Goal: Task Accomplishment & Management: Complete application form

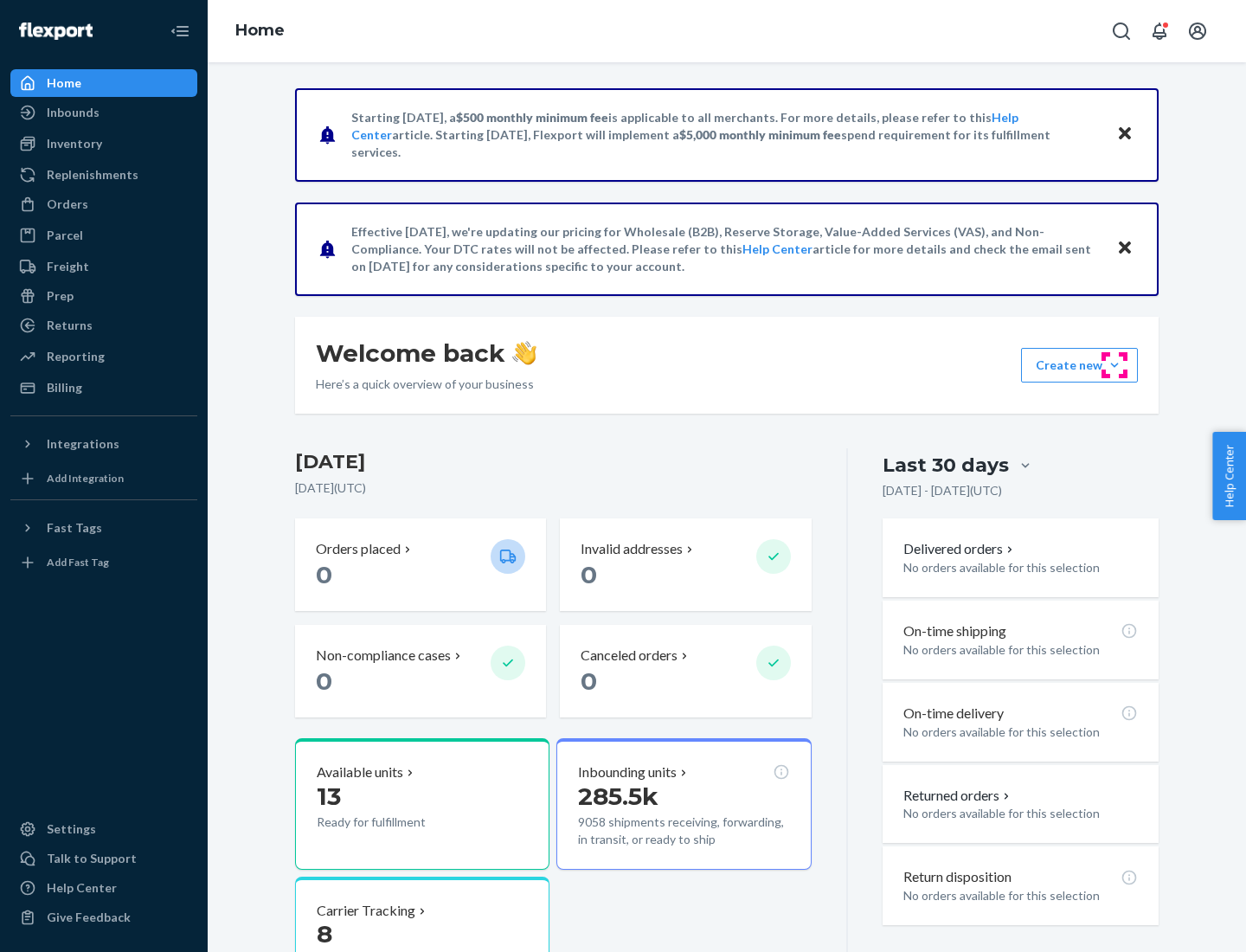
click at [1115, 365] on button "Create new Create new inbound Create new order Create new product" at bounding box center [1079, 365] width 117 height 35
click at [104, 112] on div "Inbounds" at bounding box center [104, 112] width 184 height 24
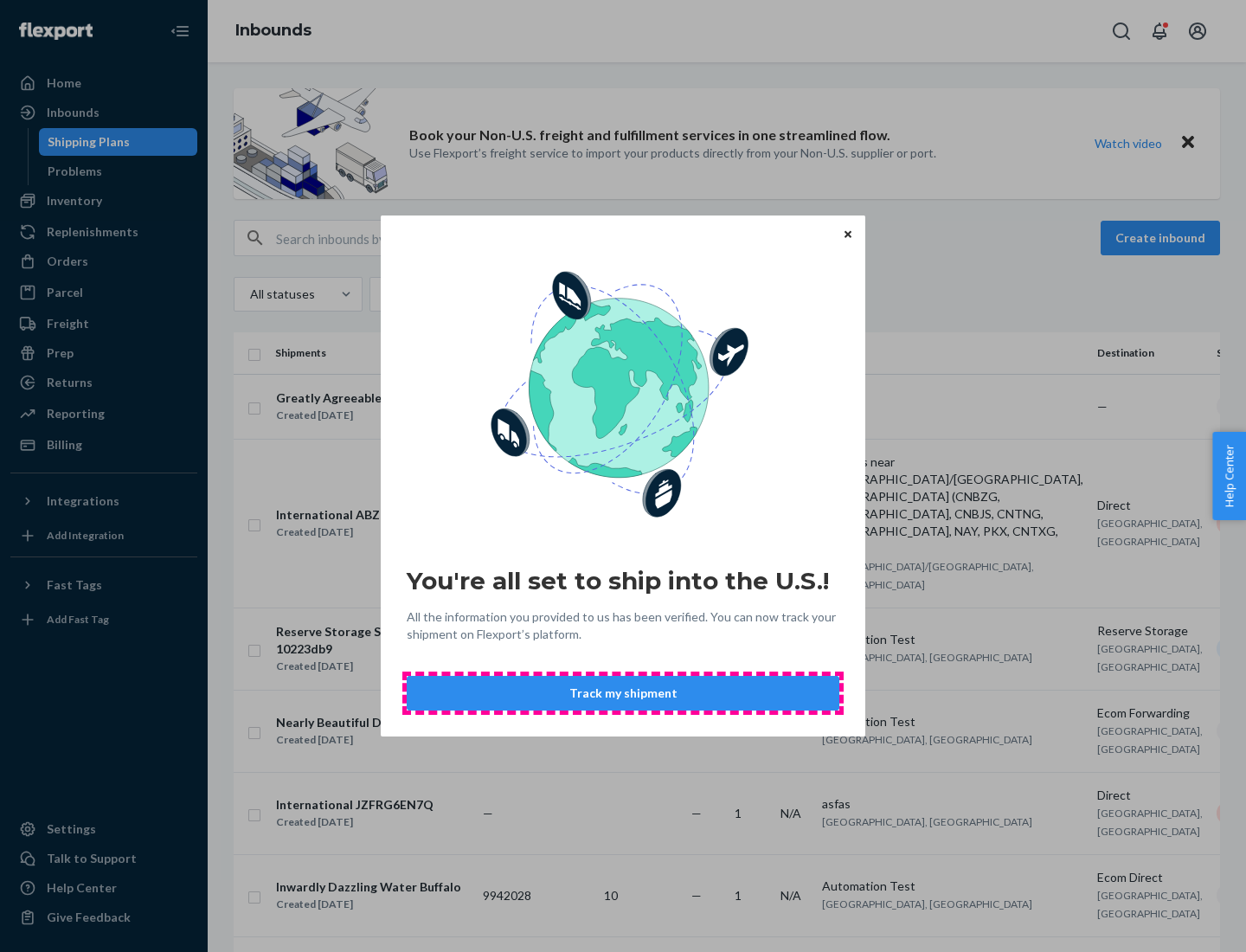
click at [623, 693] on button "Track my shipment" at bounding box center [623, 693] width 433 height 35
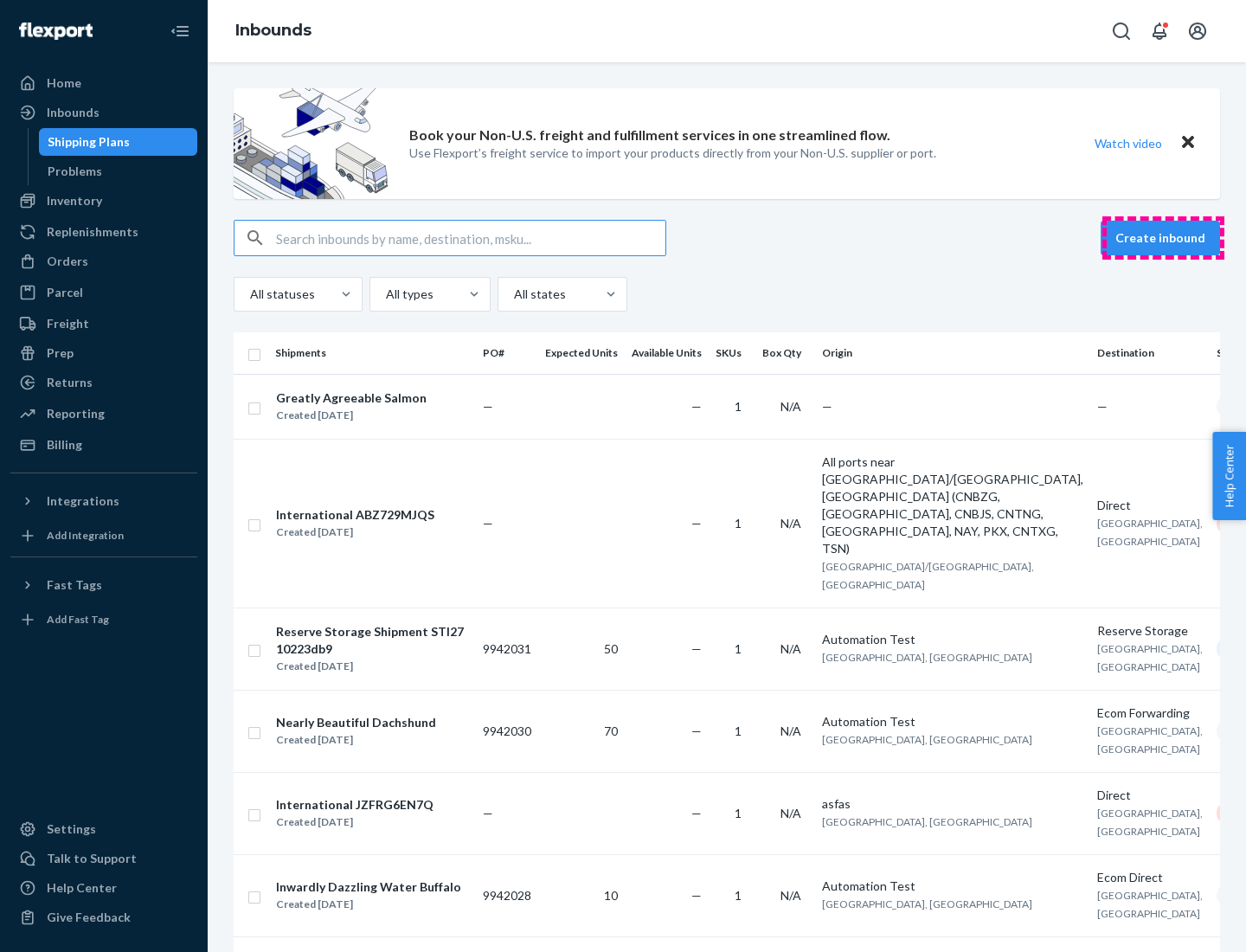
click at [1163, 238] on button "Create inbound" at bounding box center [1160, 238] width 119 height 35
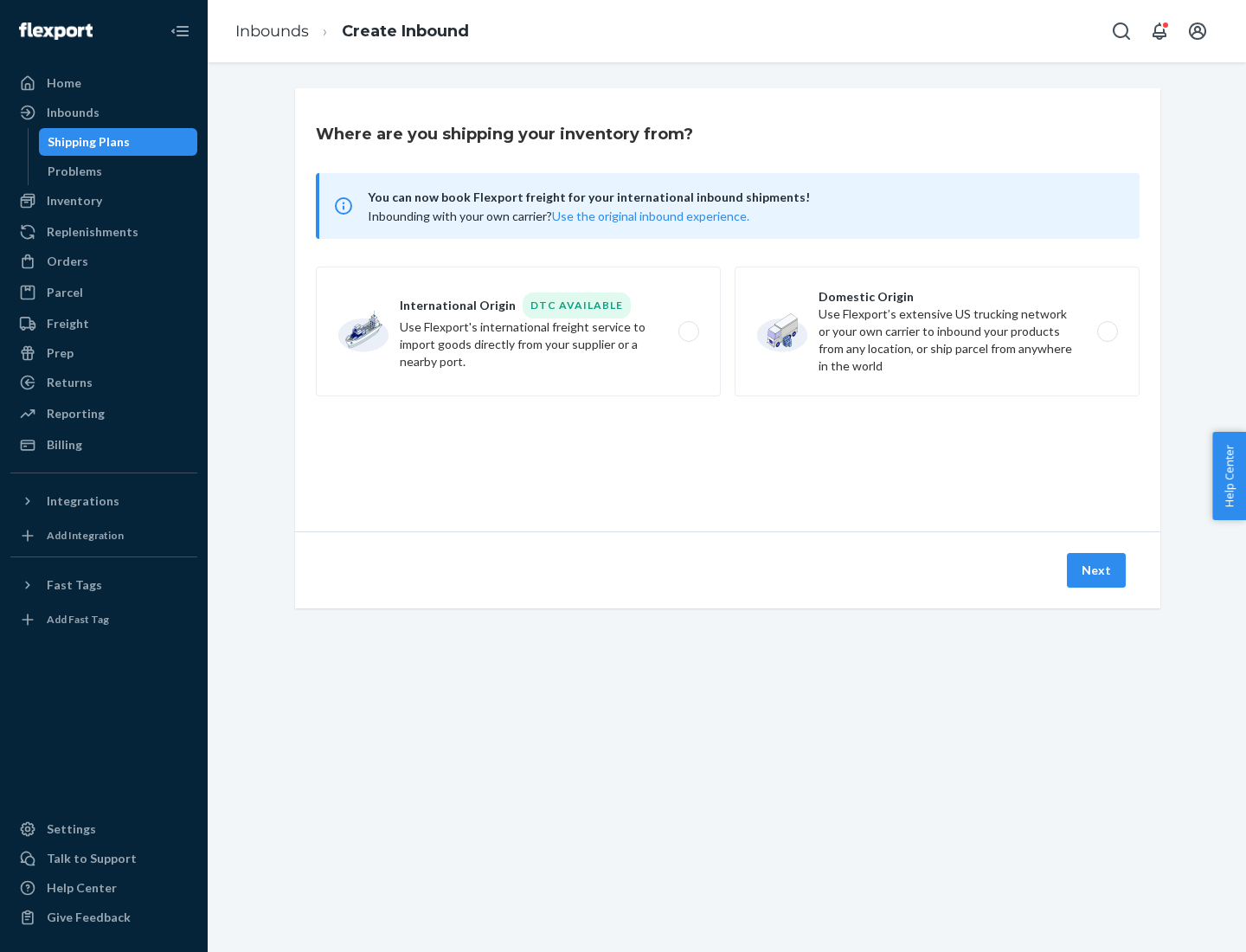
click at [519, 332] on label "International Origin DTC Available Use Flexport's international freight service…" at bounding box center [518, 332] width 406 height 130
click at [688, 332] on input "International Origin DTC Available Use Flexport's international freight service…" at bounding box center [693, 332] width 12 height 12
radio input "true"
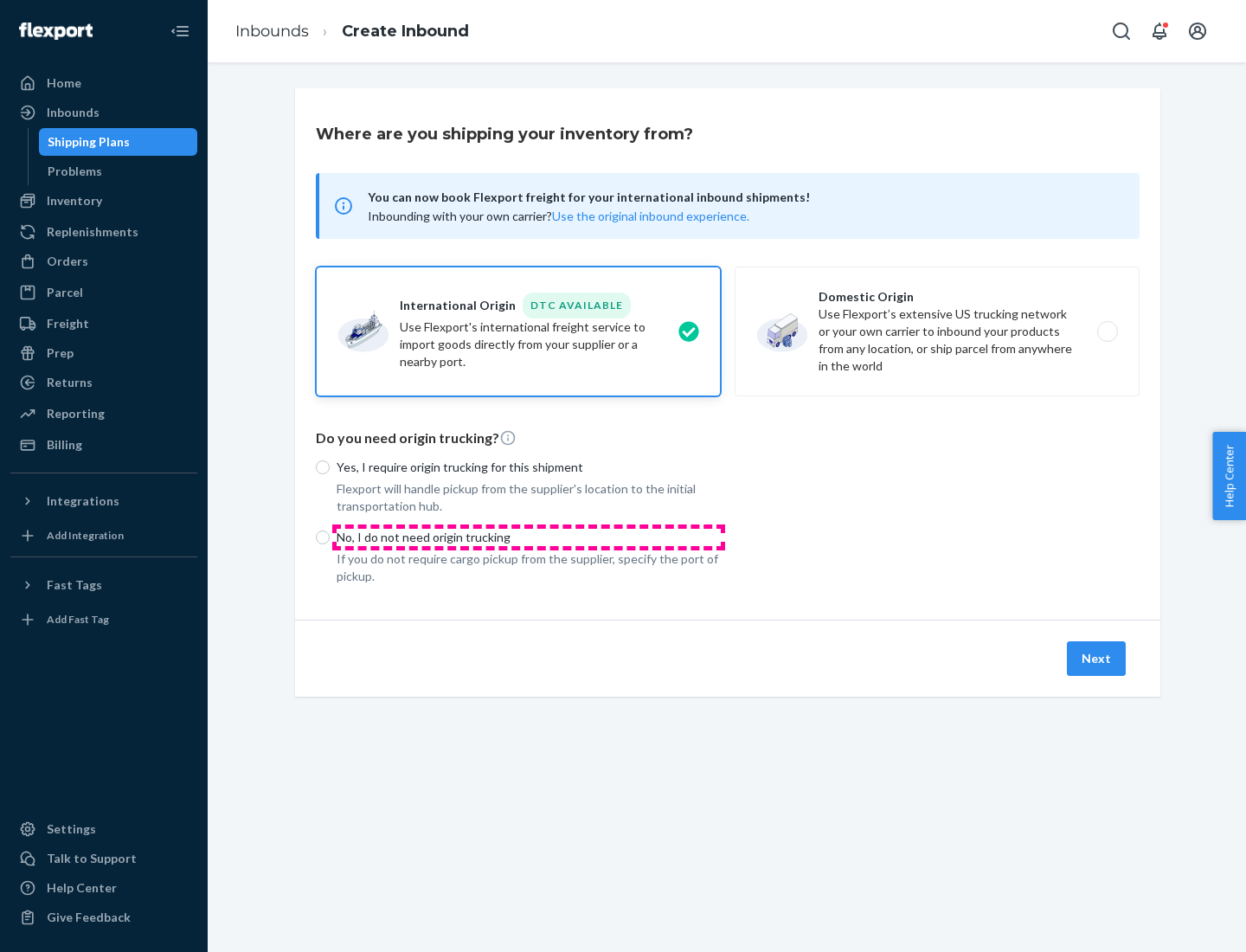
click at [529, 537] on p "No, I do not need origin trucking" at bounding box center [529, 537] width 384 height 17
click at [330, 537] on input "No, I do not need origin trucking" at bounding box center [323, 538] width 14 height 14
radio input "true"
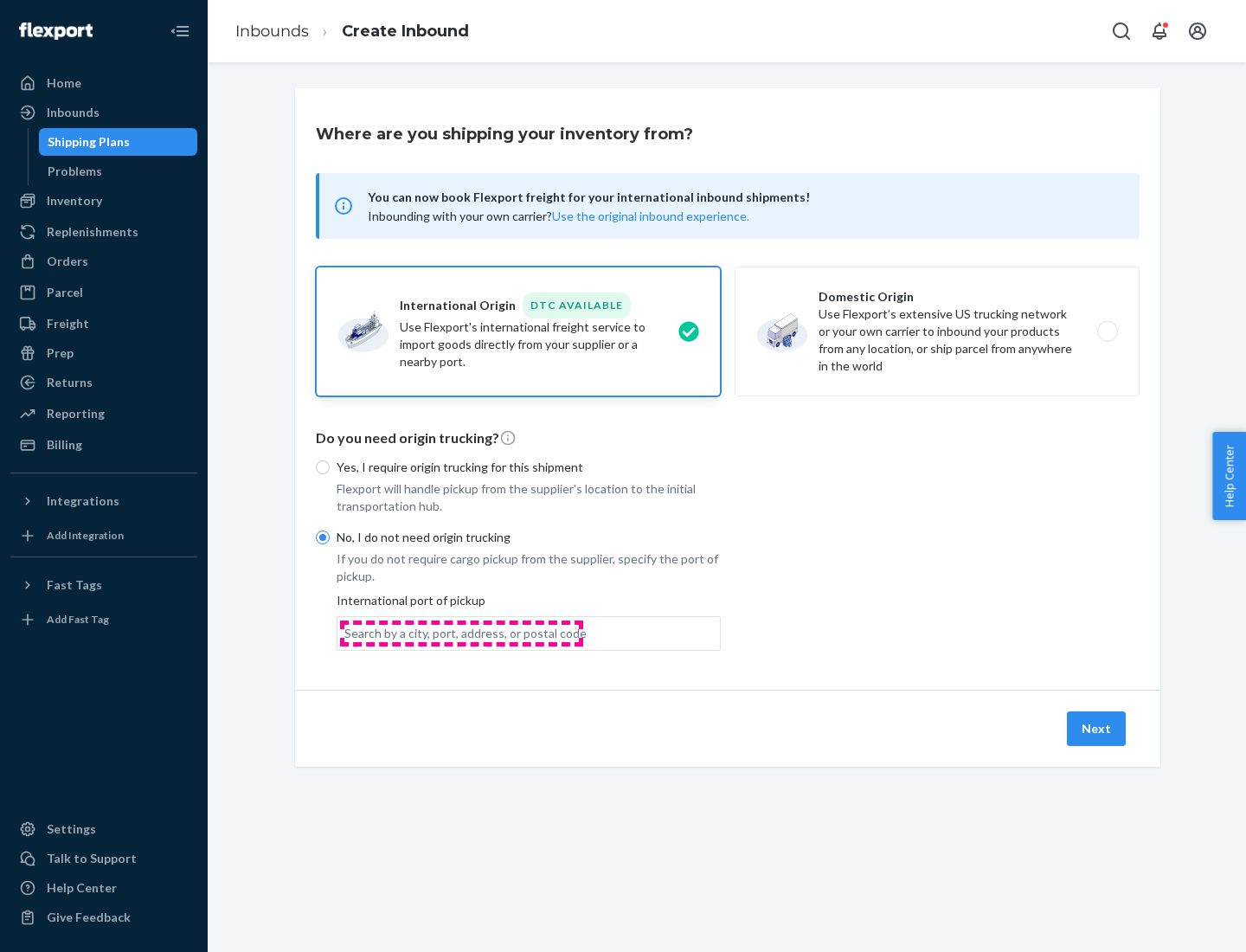
click at [462, 633] on div "Search by a city, port, address, or postal code" at bounding box center [466, 633] width 242 height 17
click at [346, 633] on input "Search by a city, port, address, or postal code" at bounding box center [346, 633] width 2 height 17
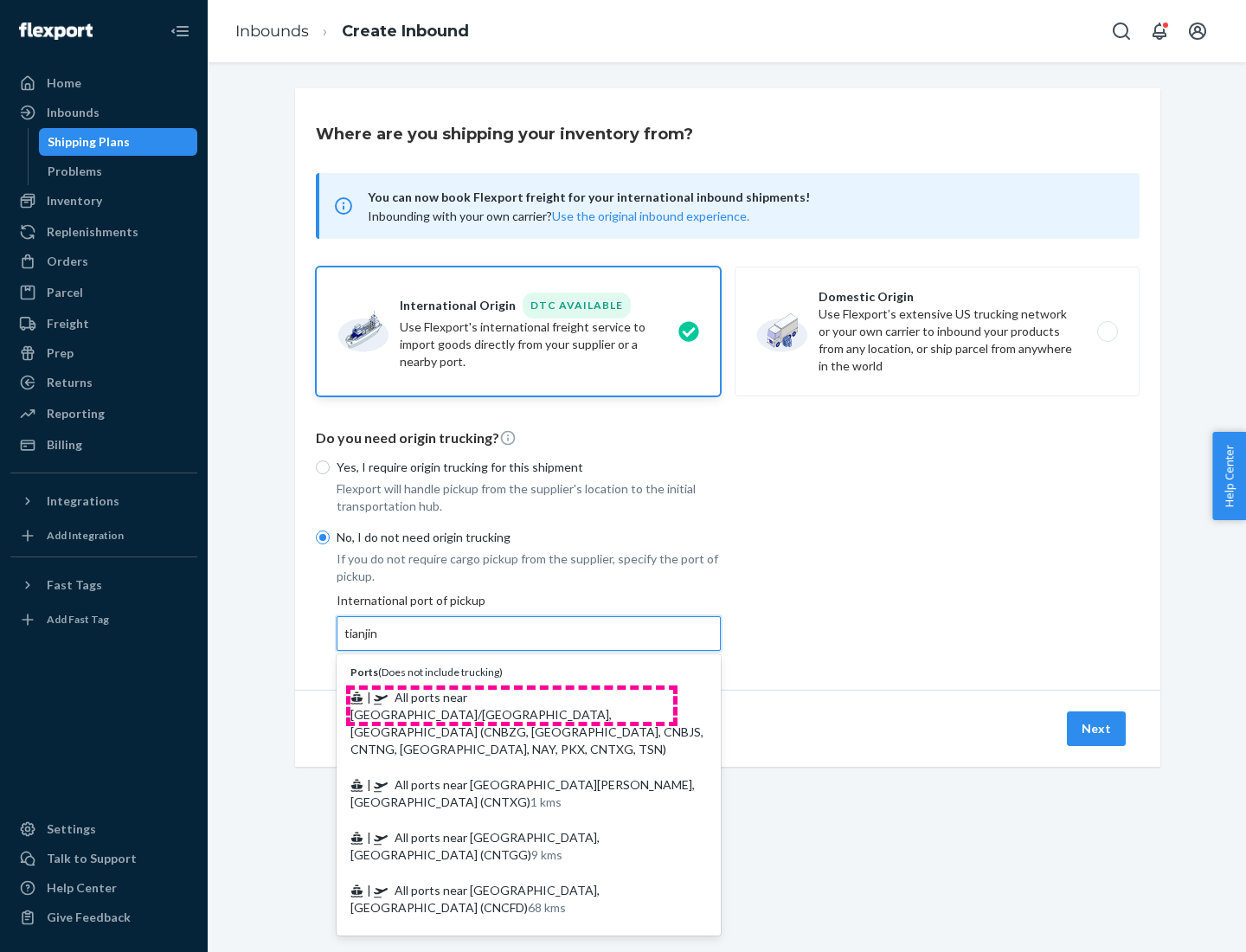
click at [512, 697] on span "| All ports near [GEOGRAPHIC_DATA]/[GEOGRAPHIC_DATA], [GEOGRAPHIC_DATA] (CNBZG,…" at bounding box center [527, 723] width 353 height 67
click at [380, 643] on input "tianjin" at bounding box center [363, 633] width 36 height 17
type input "All ports near [GEOGRAPHIC_DATA]/[GEOGRAPHIC_DATA], [GEOGRAPHIC_DATA] (CNBZG, […"
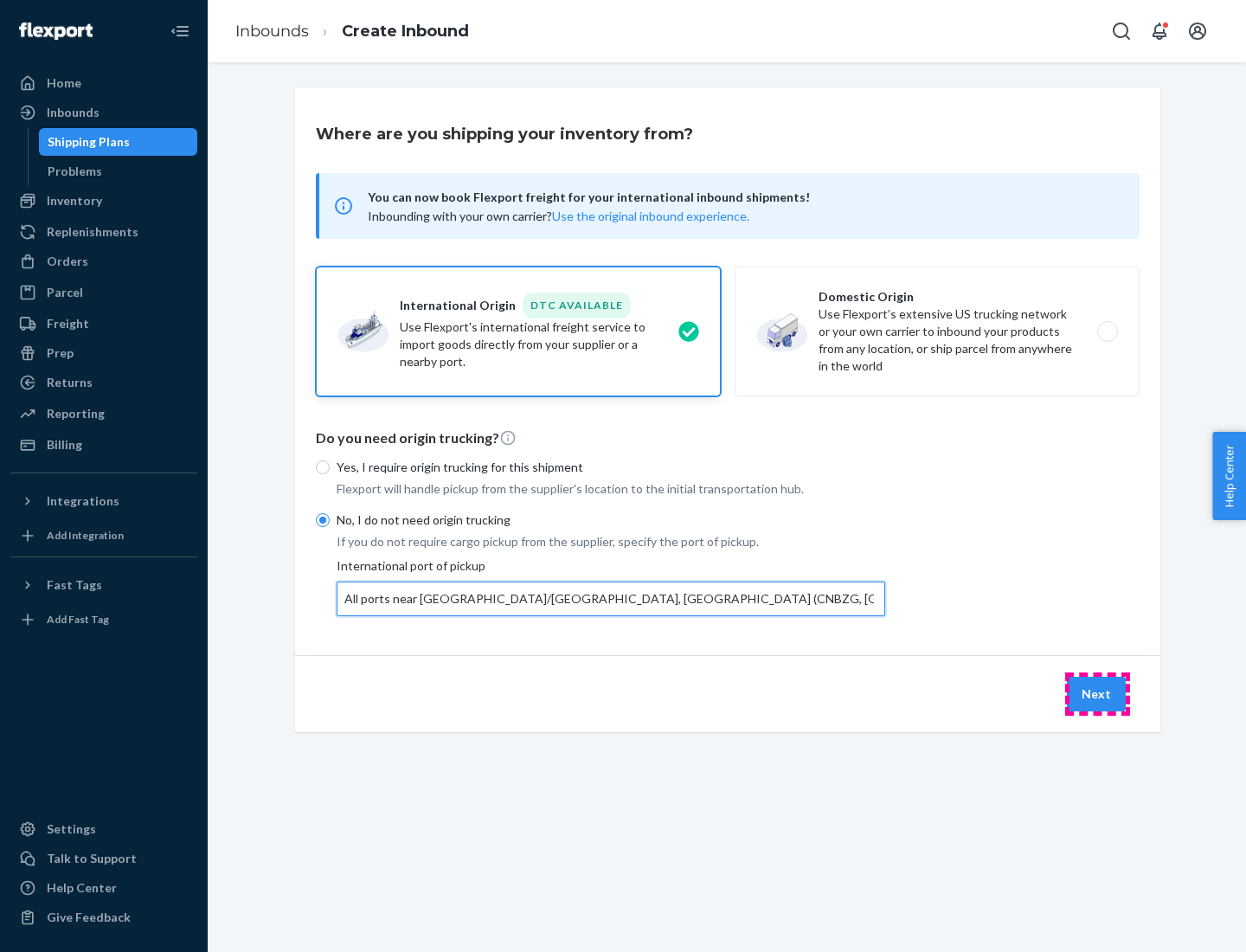
click at [1097, 693] on button "Next" at bounding box center [1096, 693] width 59 height 35
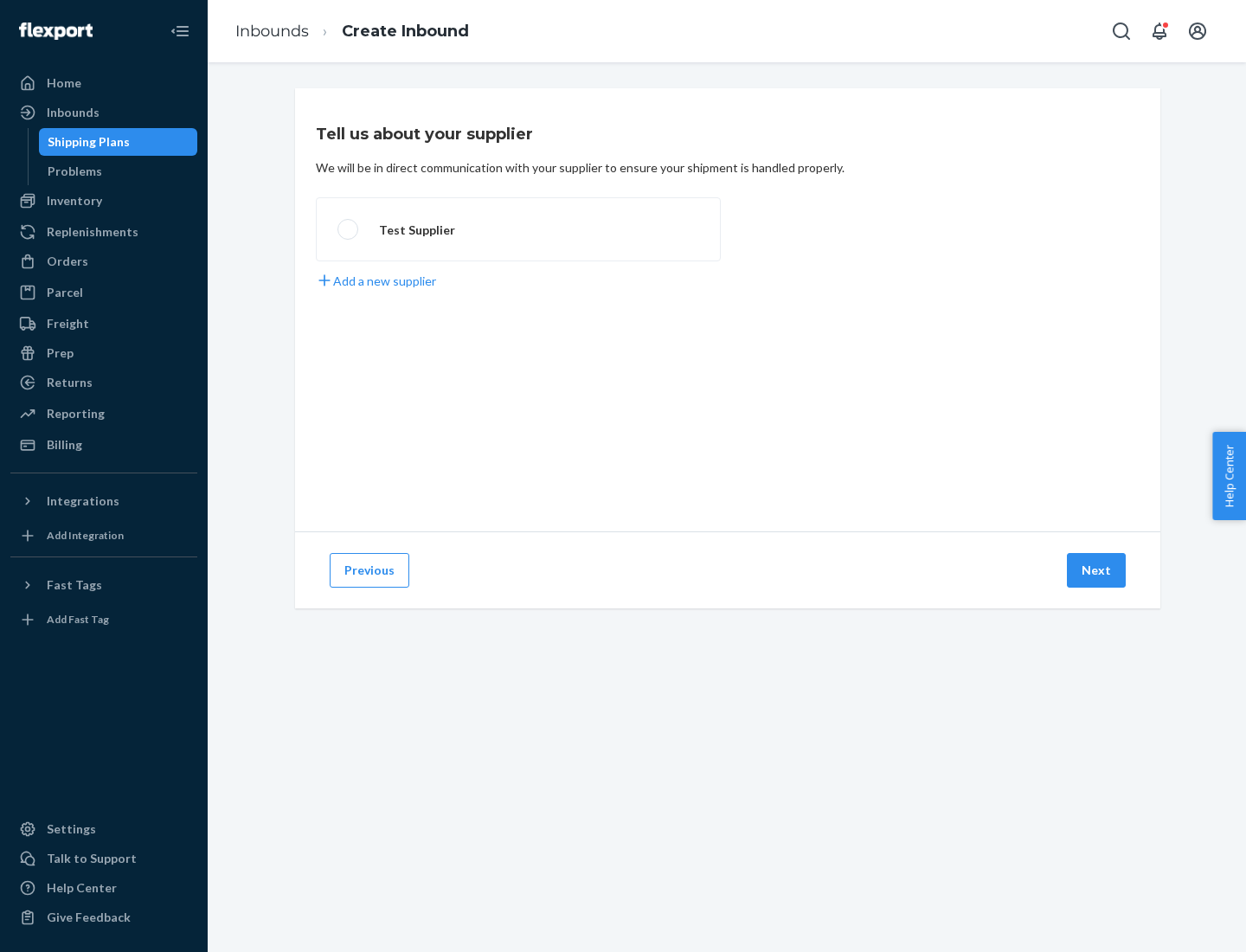
click at [519, 229] on label "Test Supplier" at bounding box center [518, 229] width 406 height 64
click at [348, 229] on input "Test Supplier" at bounding box center [343, 230] width 12 height 12
radio input "true"
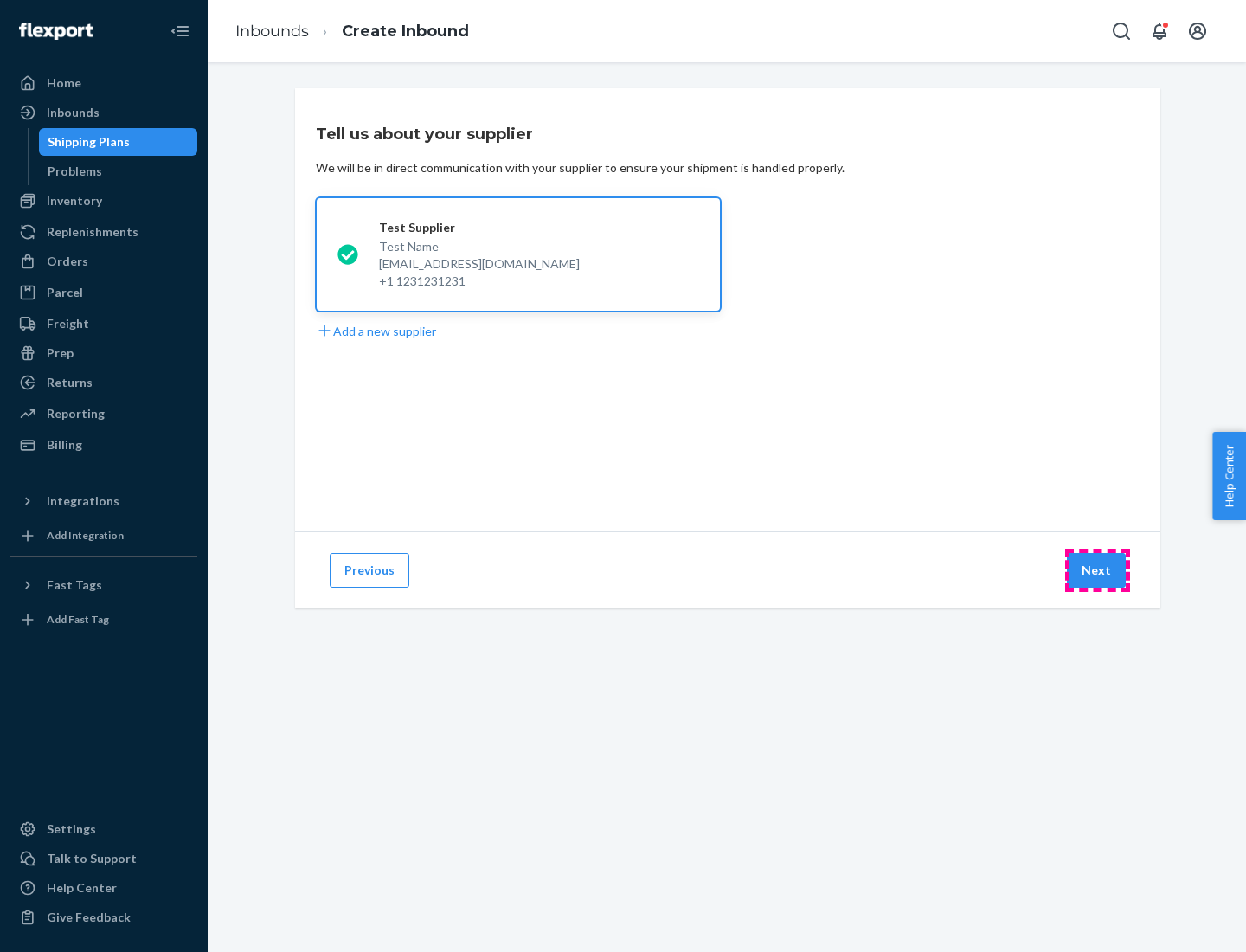
click at [1097, 570] on button "Next" at bounding box center [1096, 570] width 59 height 35
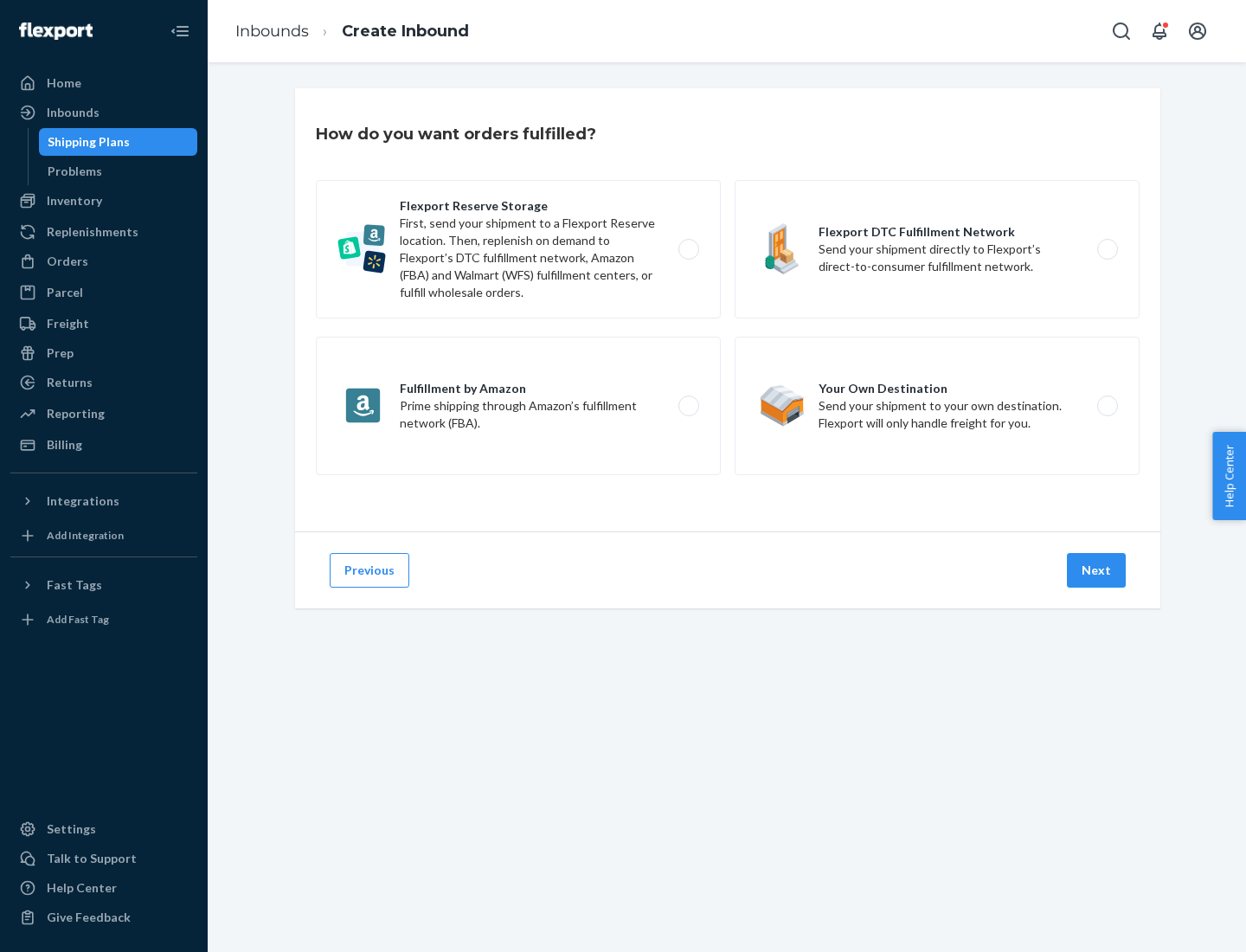
click at [519, 250] on label "Flexport Reserve Storage First, send your shipment to a Flexport Reserve locati…" at bounding box center [518, 249] width 406 height 138
click at [688, 250] on input "Flexport Reserve Storage First, send your shipment to a Flexport Reserve locati…" at bounding box center [693, 250] width 12 height 12
radio input "true"
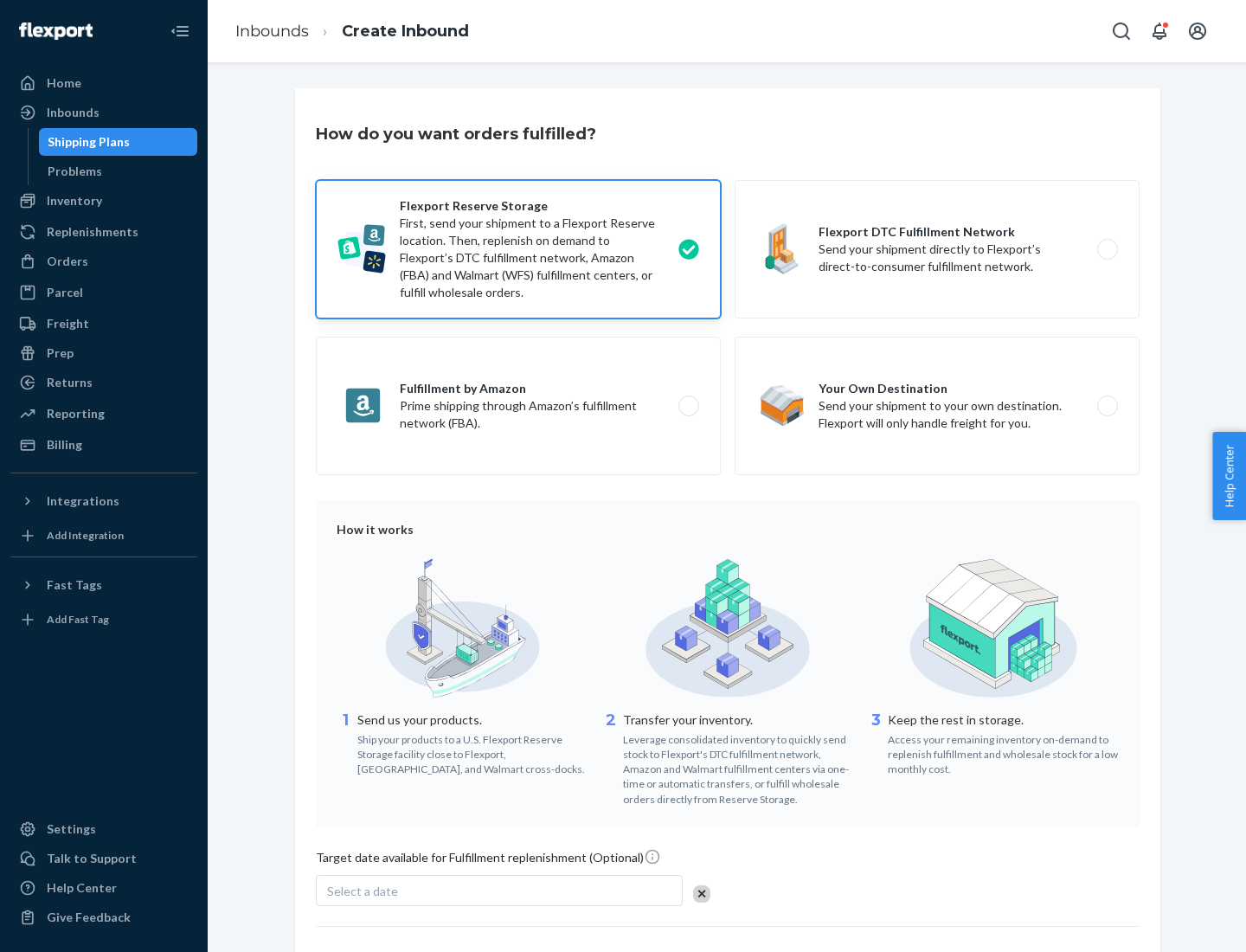
scroll to position [142, 0]
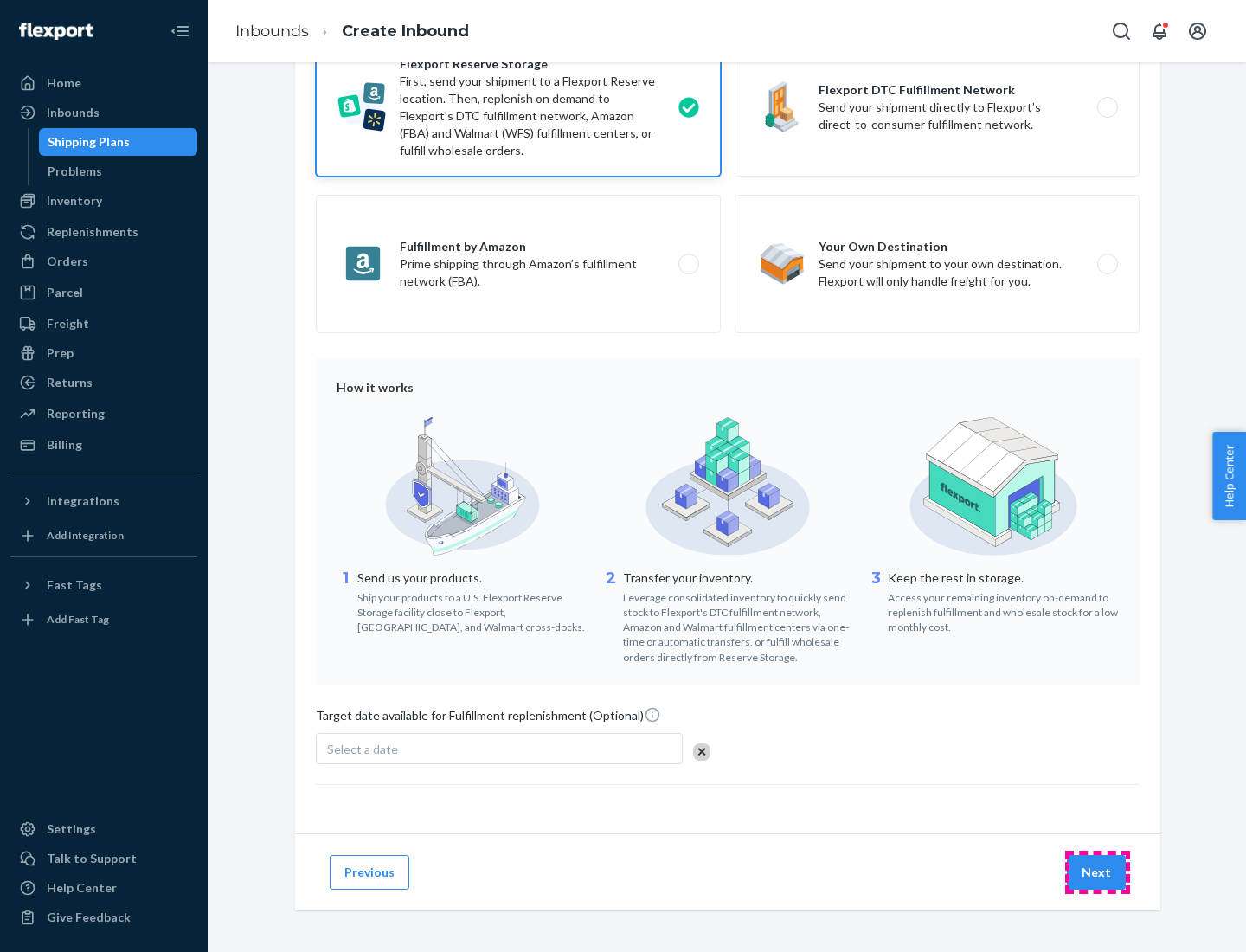
click at [1097, 872] on button "Next" at bounding box center [1096, 873] width 59 height 35
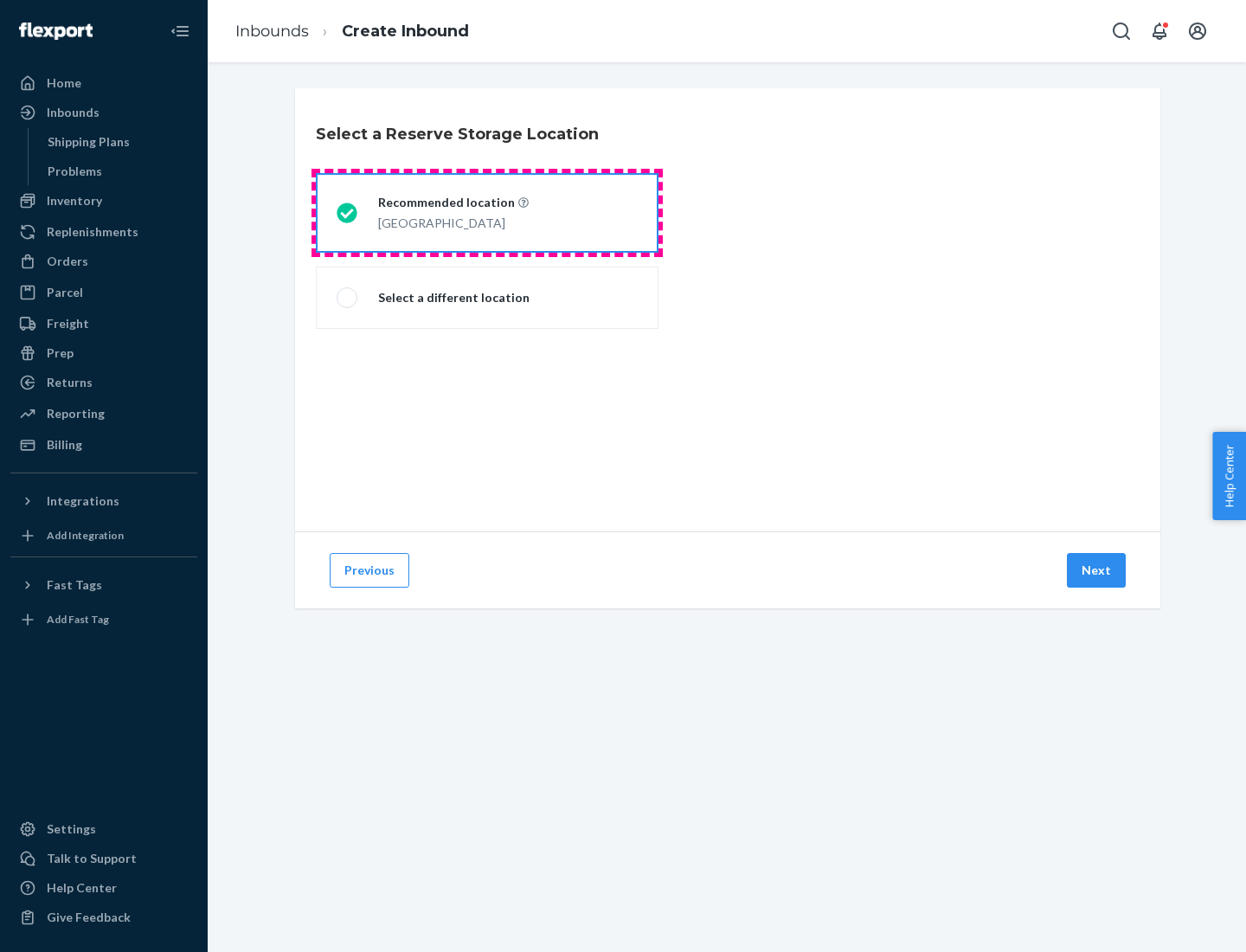
click at [488, 213] on div "[GEOGRAPHIC_DATA]" at bounding box center [453, 221] width 151 height 21
click at [348, 213] on input "Recommended location [GEOGRAPHIC_DATA]" at bounding box center [342, 213] width 12 height 12
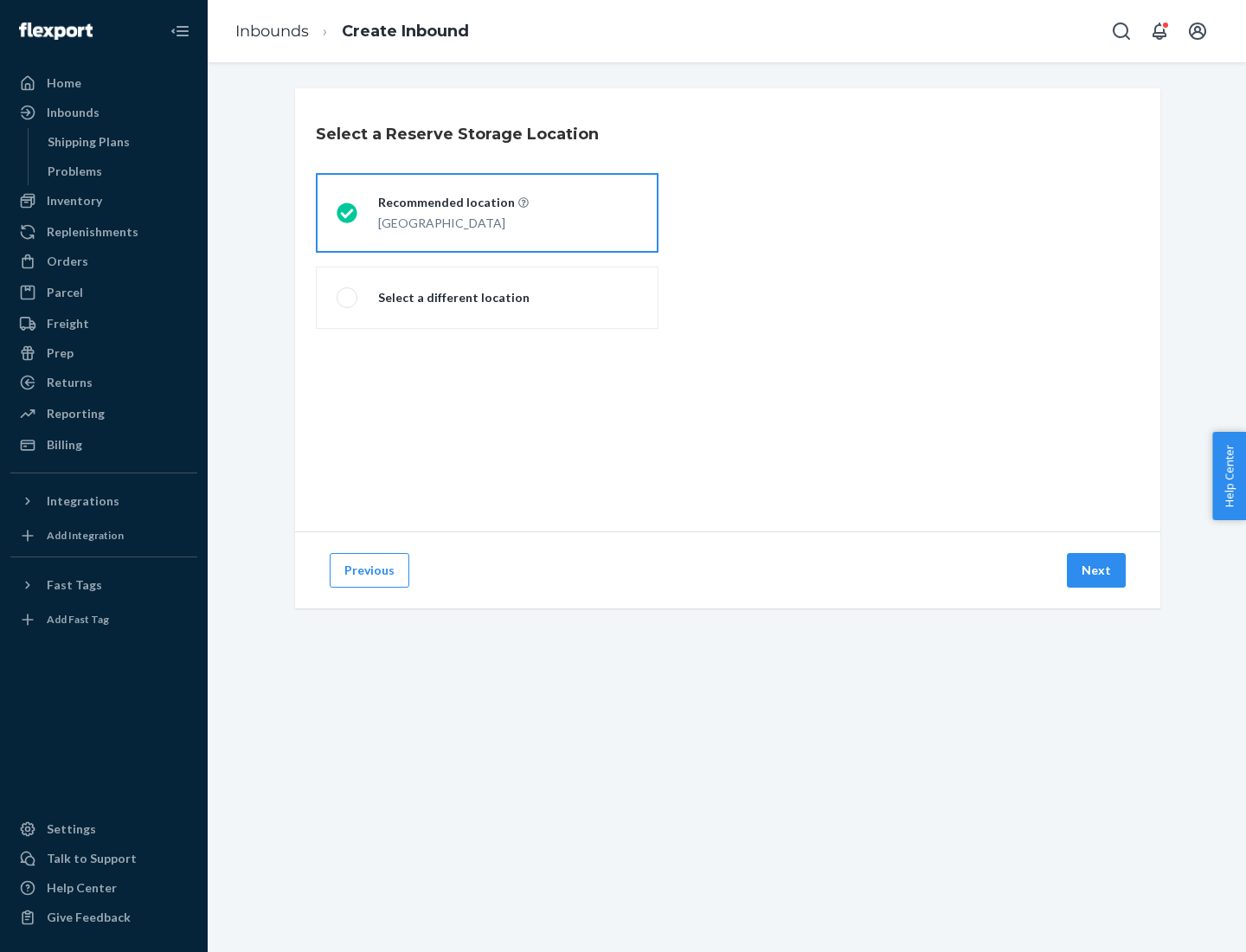
click at [1097, 570] on button "Next" at bounding box center [1096, 570] width 59 height 35
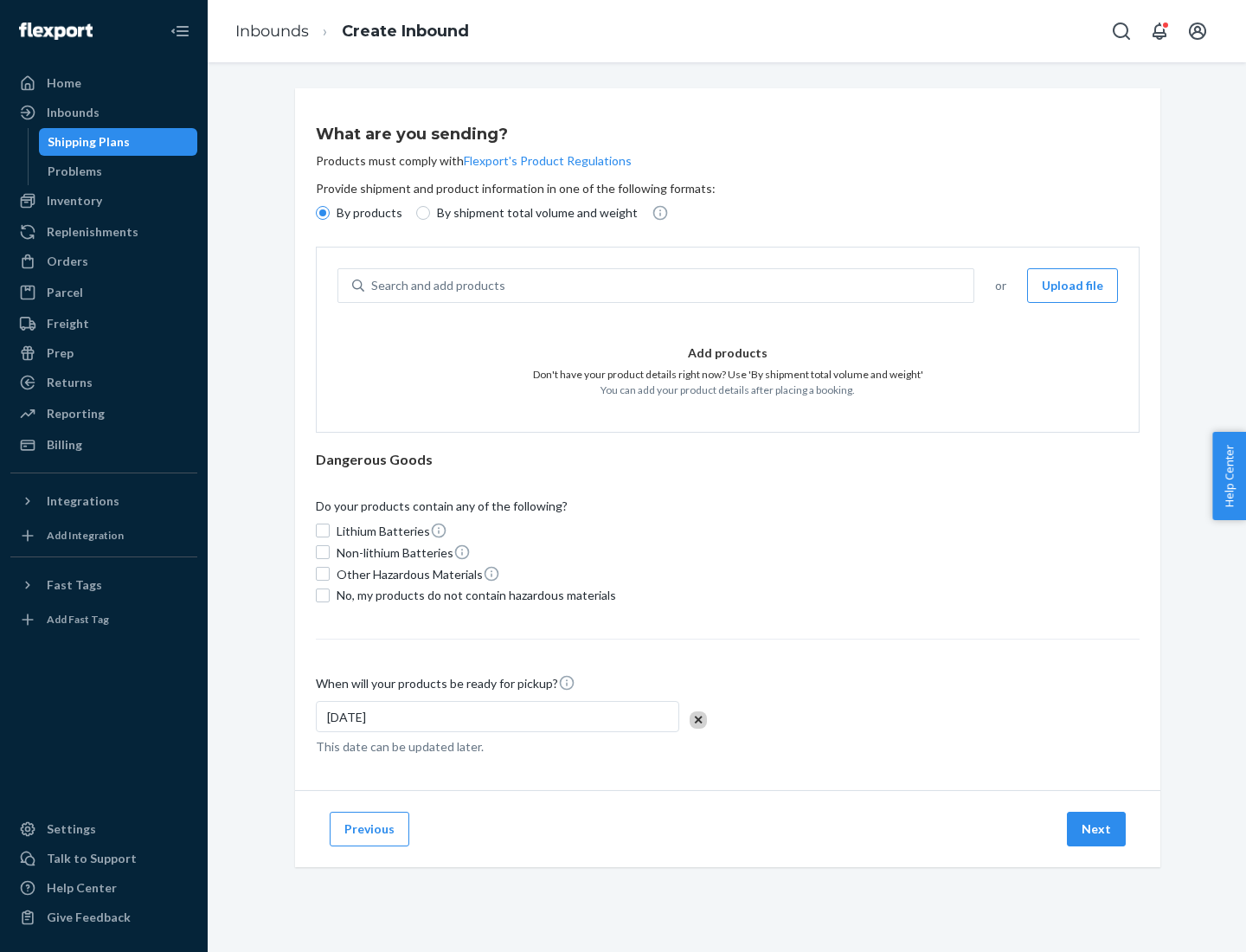
click at [670, 285] on div "Search and add products" at bounding box center [669, 285] width 610 height 31
click at [373, 285] on input "Search and add products" at bounding box center [373, 285] width 2 height 17
click at [421, 213] on input "By shipment total volume and weight" at bounding box center [423, 213] width 14 height 14
radio input "true"
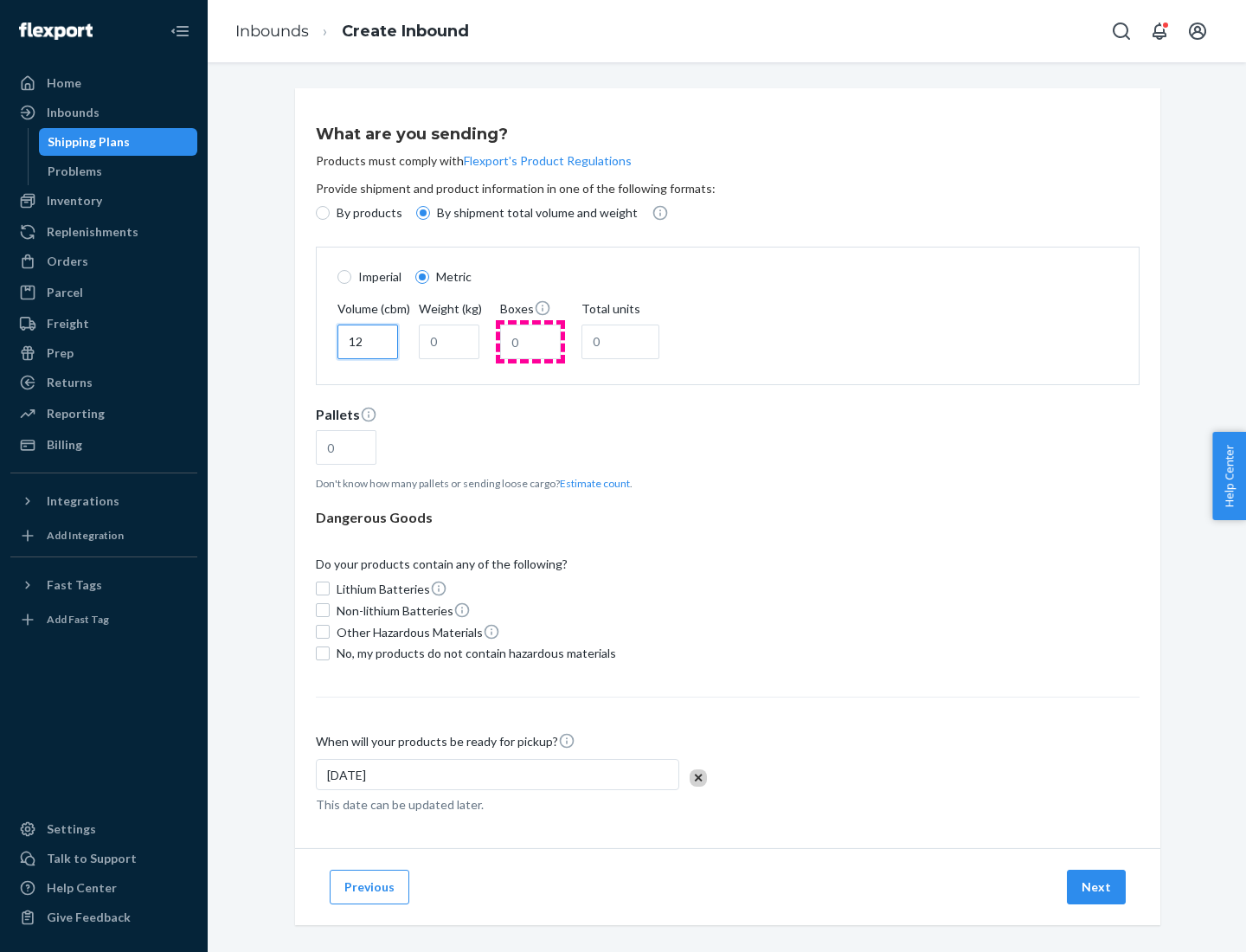
type input "12"
type input "22"
type input "222"
type input "121"
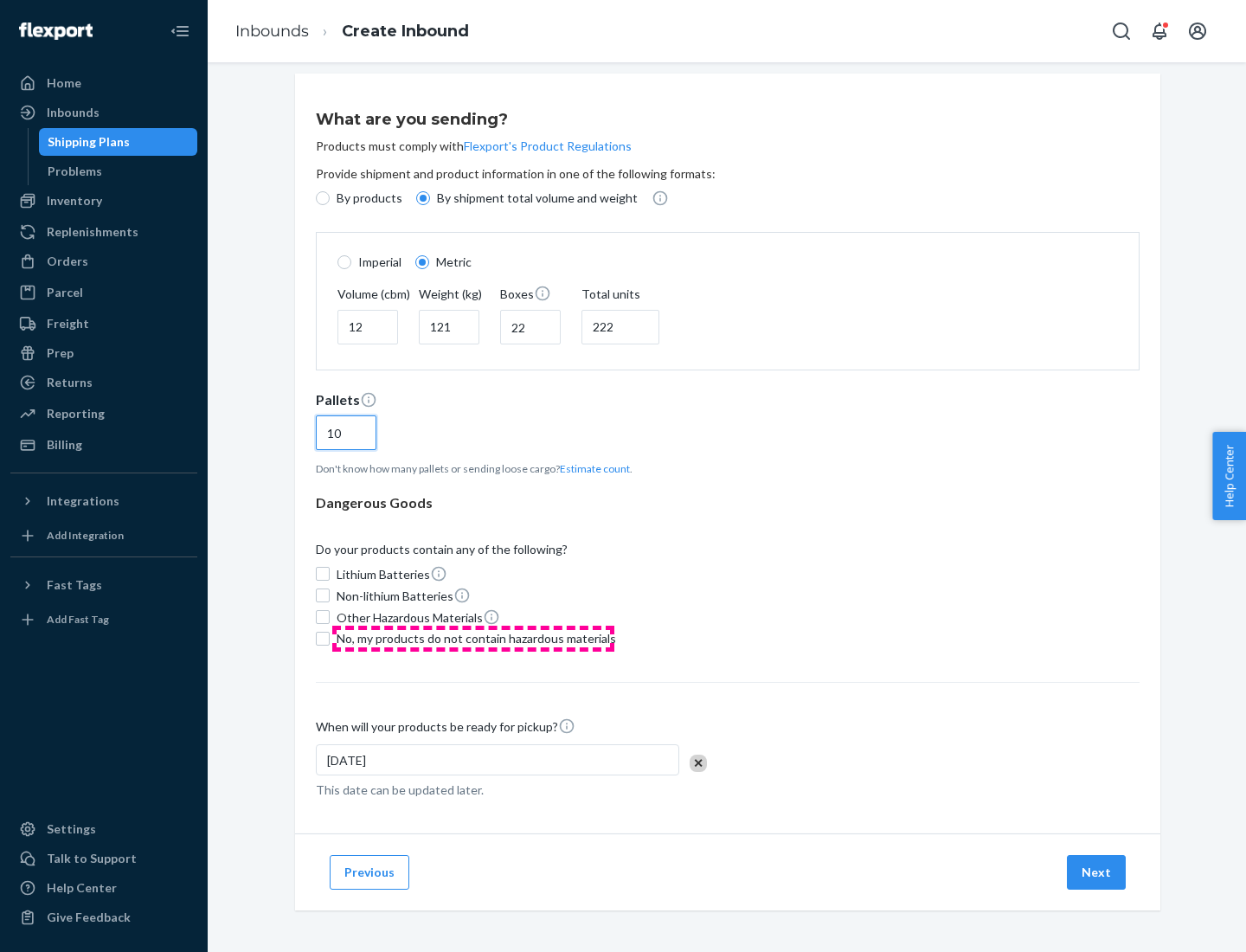
type input "10"
click at [473, 638] on span "No, my products do not contain hazardous materials" at bounding box center [477, 638] width 280 height 17
click at [330, 638] on input "No, my products do not contain hazardous materials" at bounding box center [323, 639] width 14 height 14
checkbox input "true"
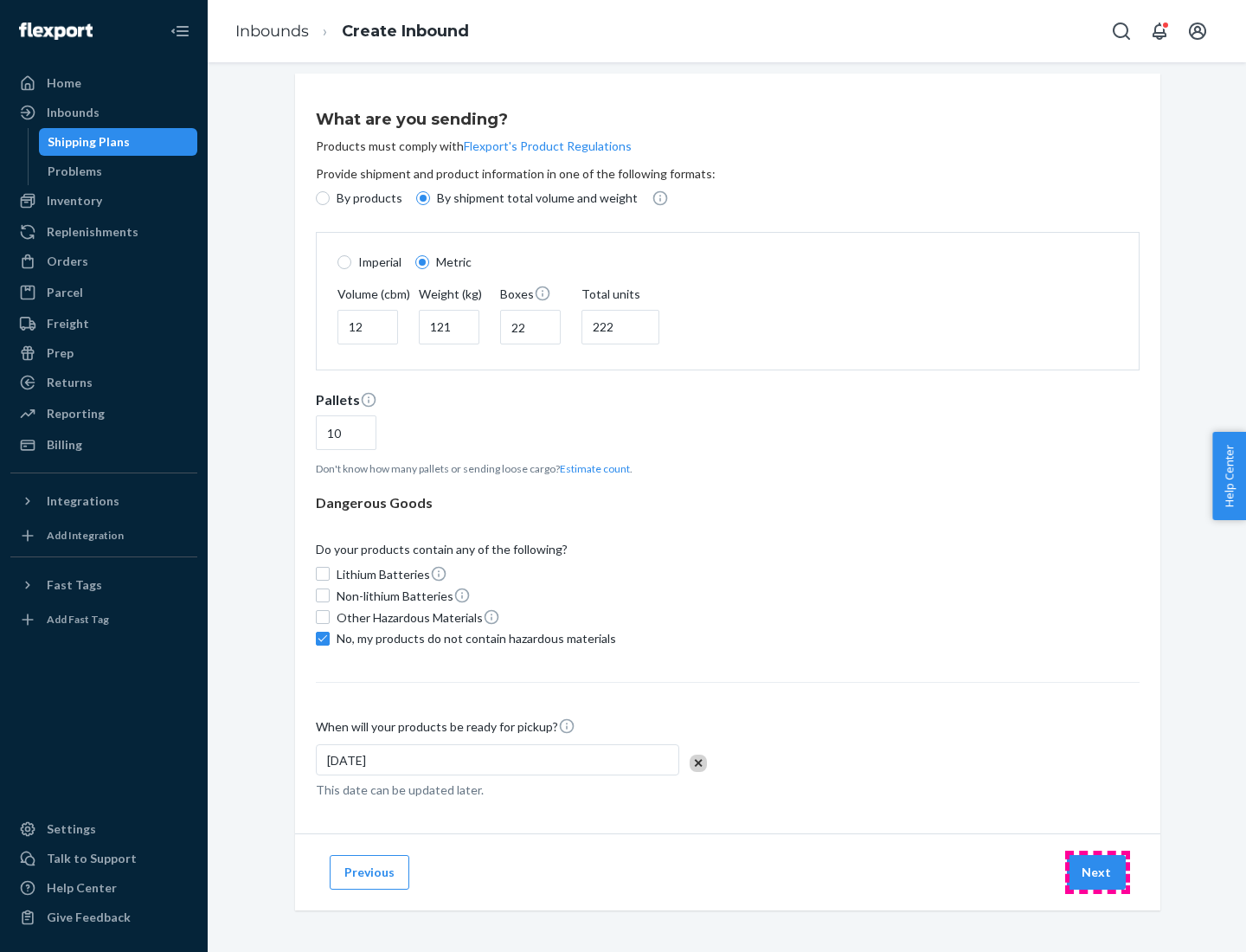
click at [1097, 872] on button "Next" at bounding box center [1096, 873] width 59 height 35
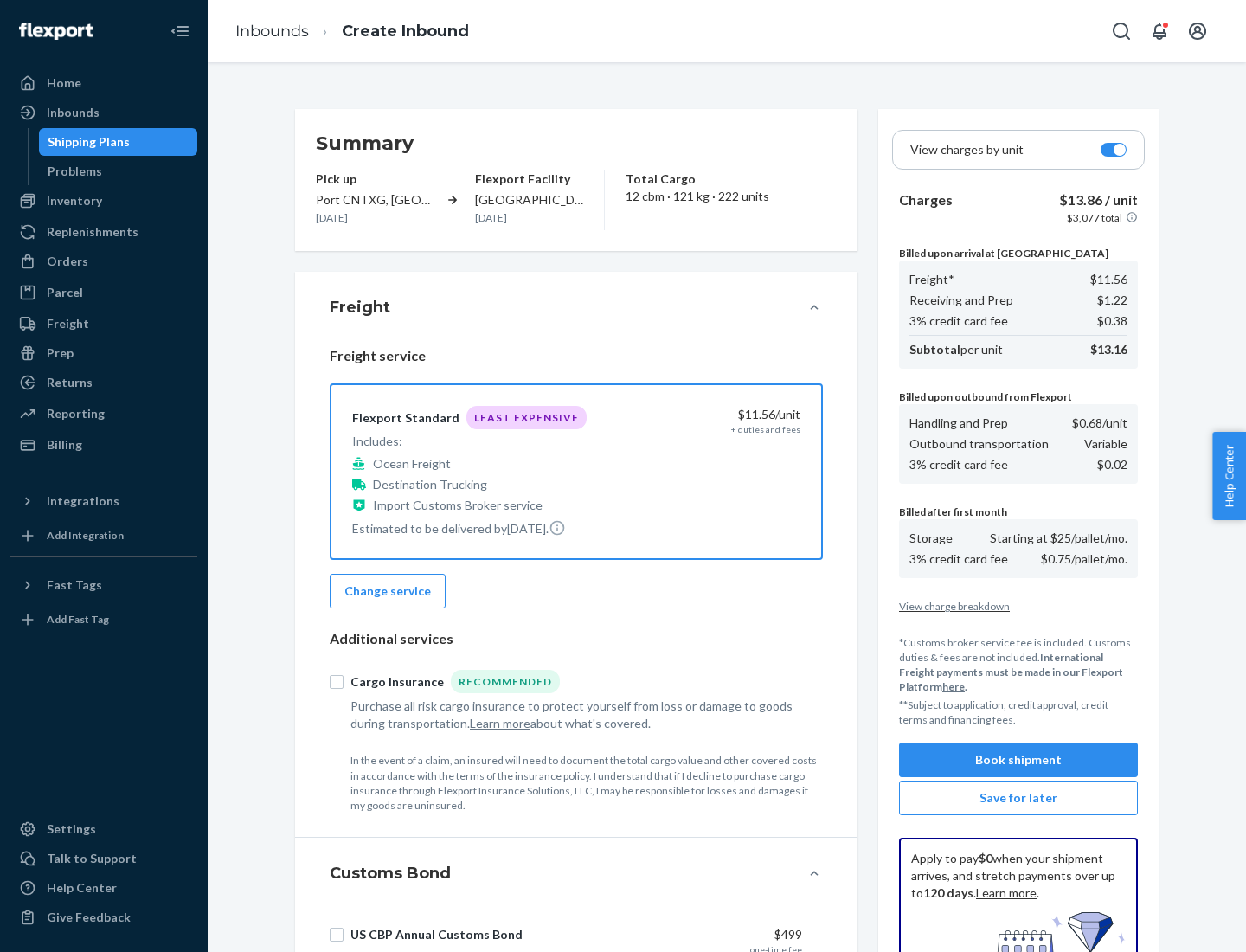
scroll to position [253, 0]
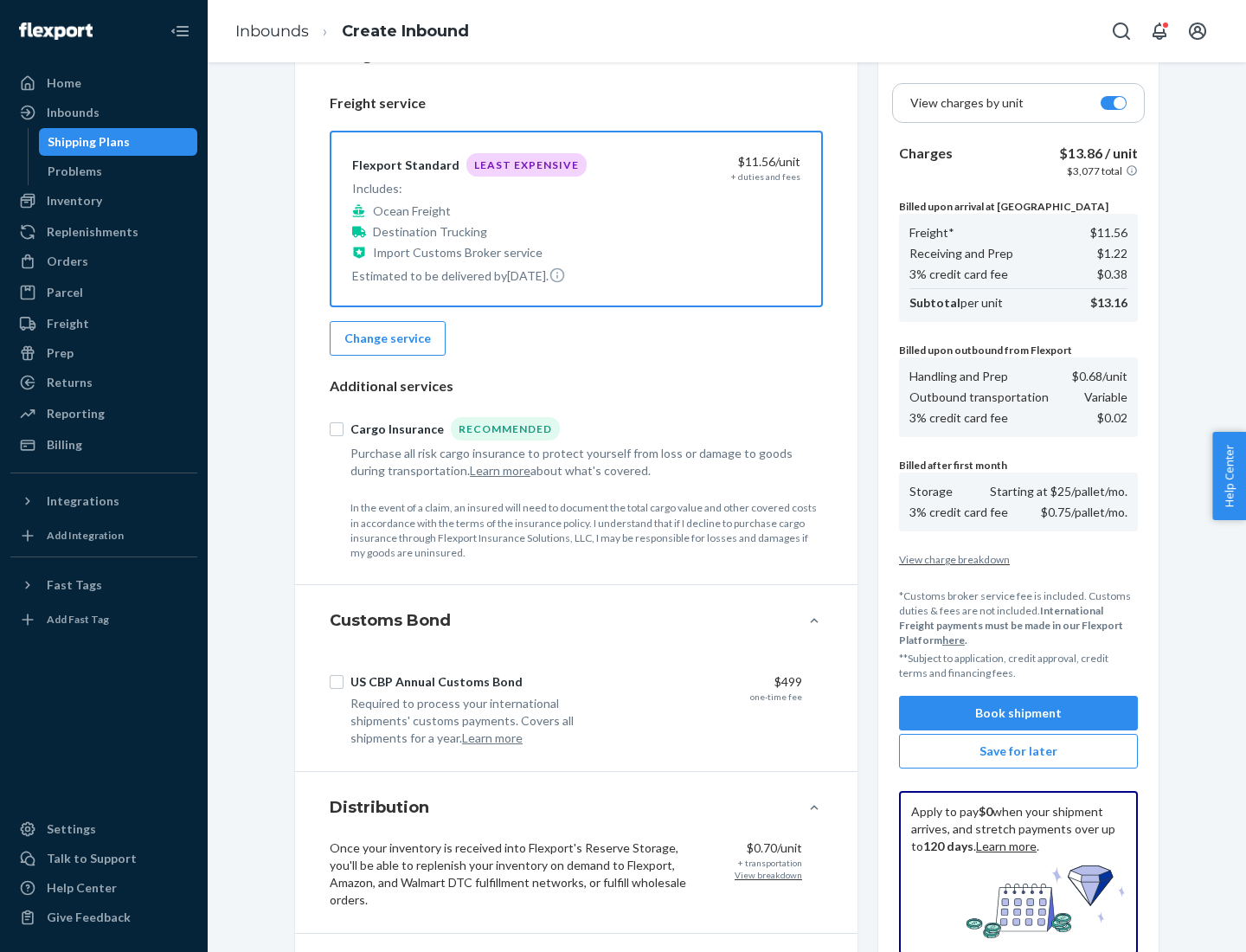
click at [1019, 713] on button "Book shipment" at bounding box center [1019, 713] width 239 height 35
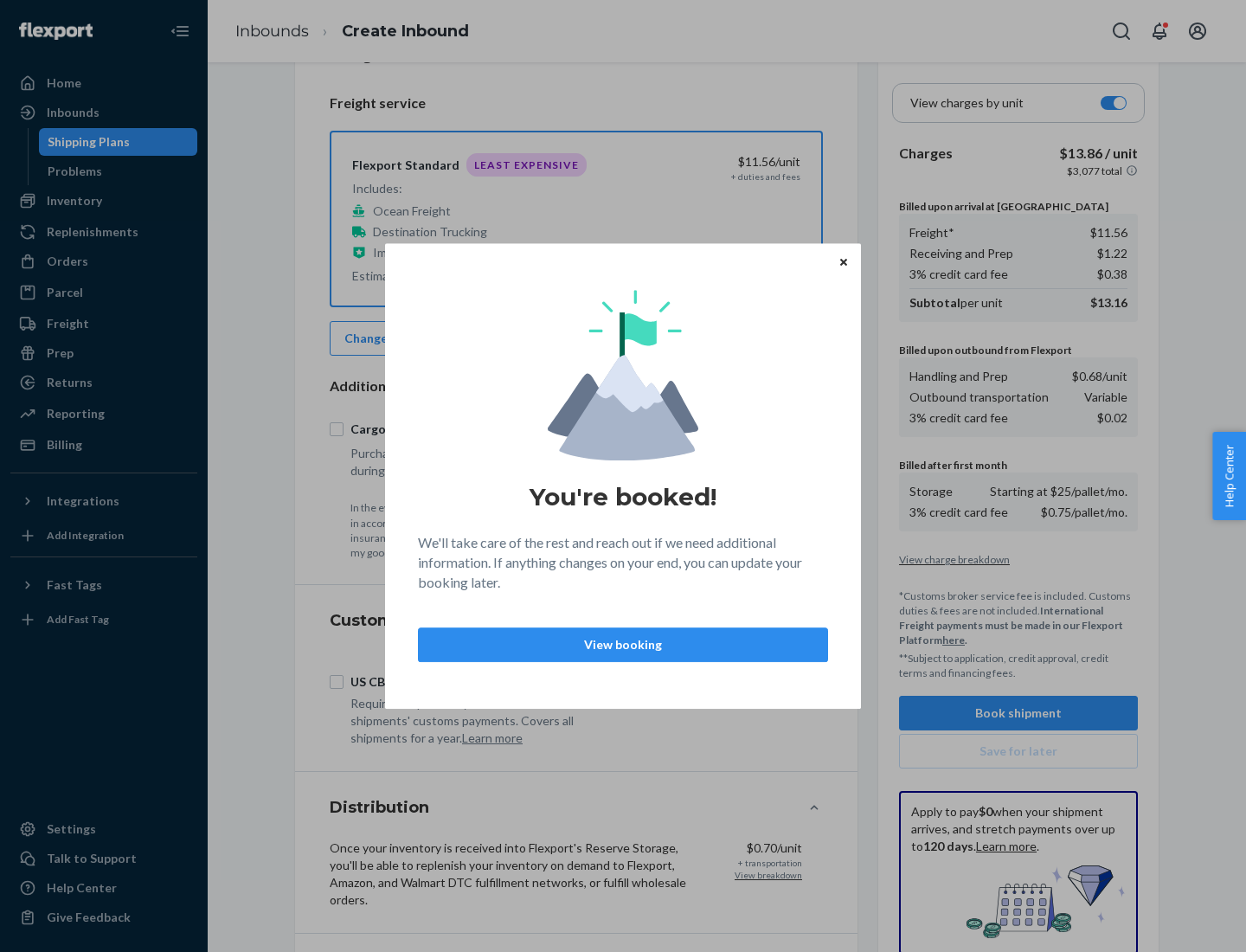
click at [623, 644] on p "View booking" at bounding box center [623, 644] width 381 height 17
